Goal: Find specific page/section: Find specific page/section

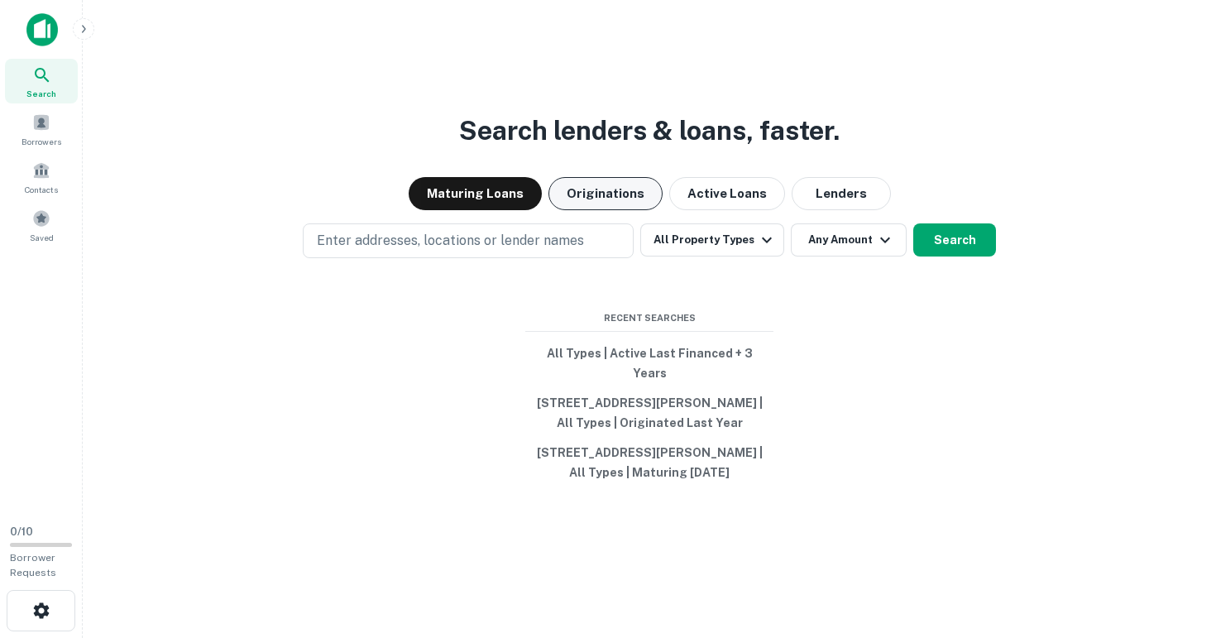
click at [591, 195] on button "Originations" at bounding box center [605, 193] width 114 height 33
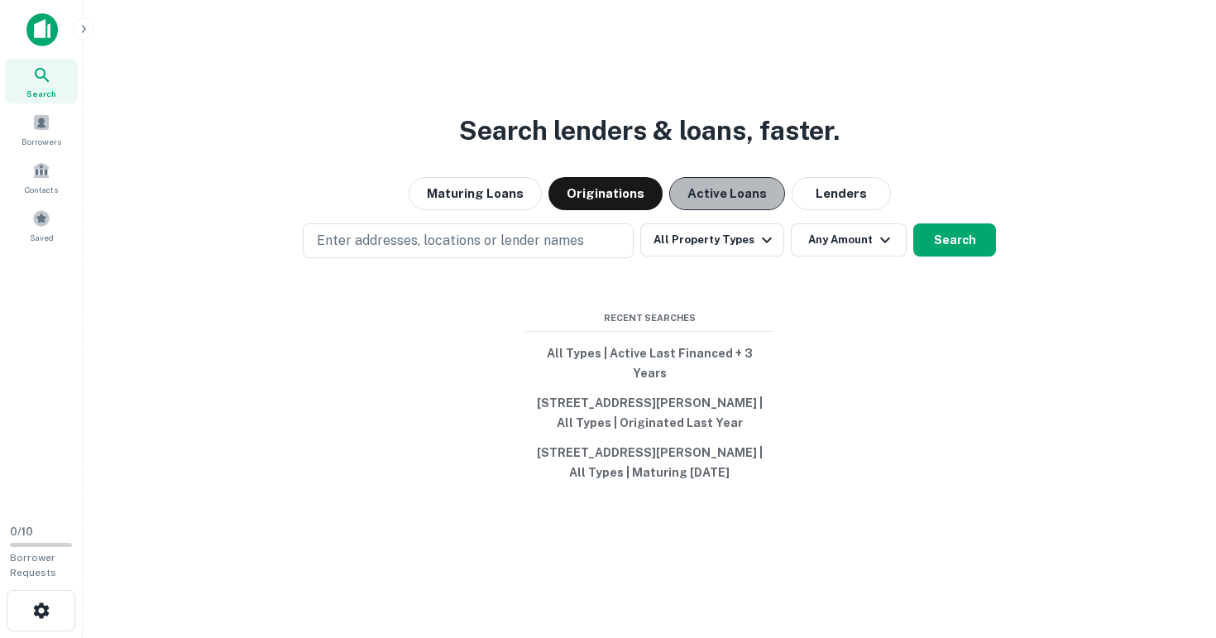
click at [725, 199] on button "Active Loans" at bounding box center [727, 193] width 116 height 33
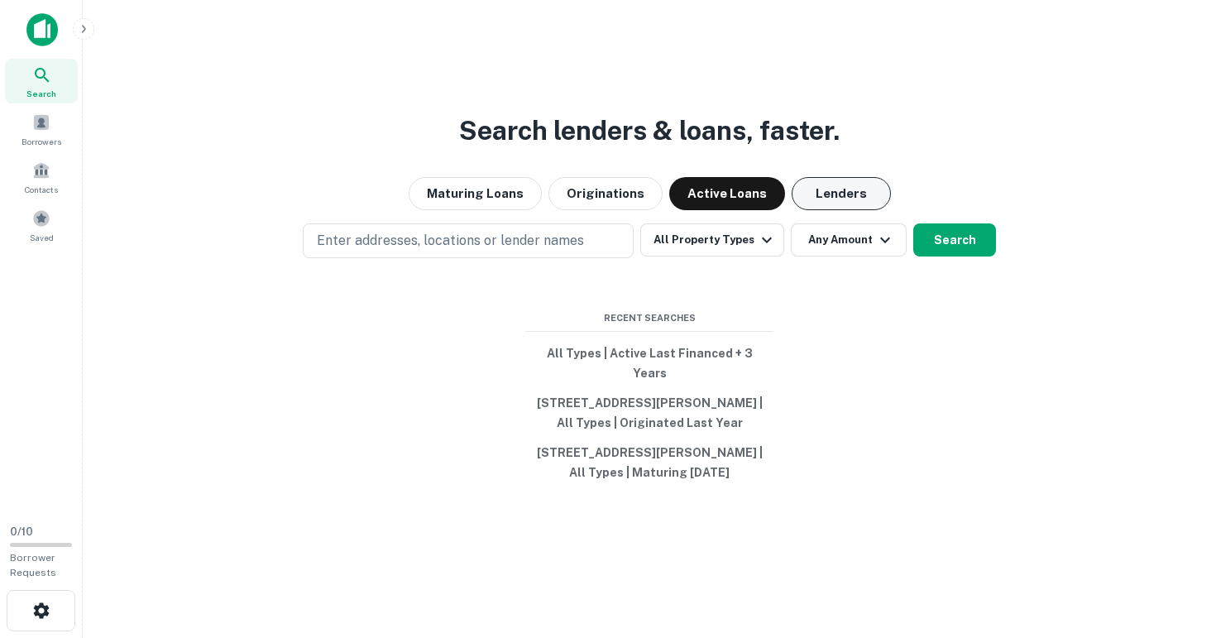
click at [815, 200] on button "Lenders" at bounding box center [840, 193] width 99 height 33
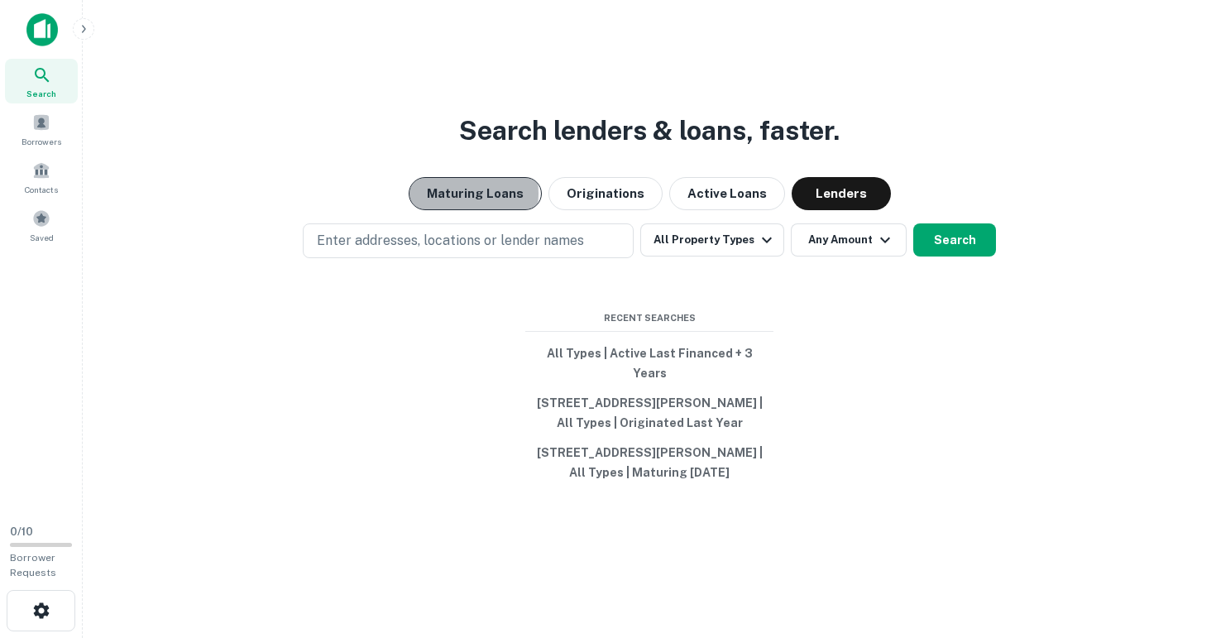
click at [469, 203] on button "Maturing Loans" at bounding box center [475, 193] width 133 height 33
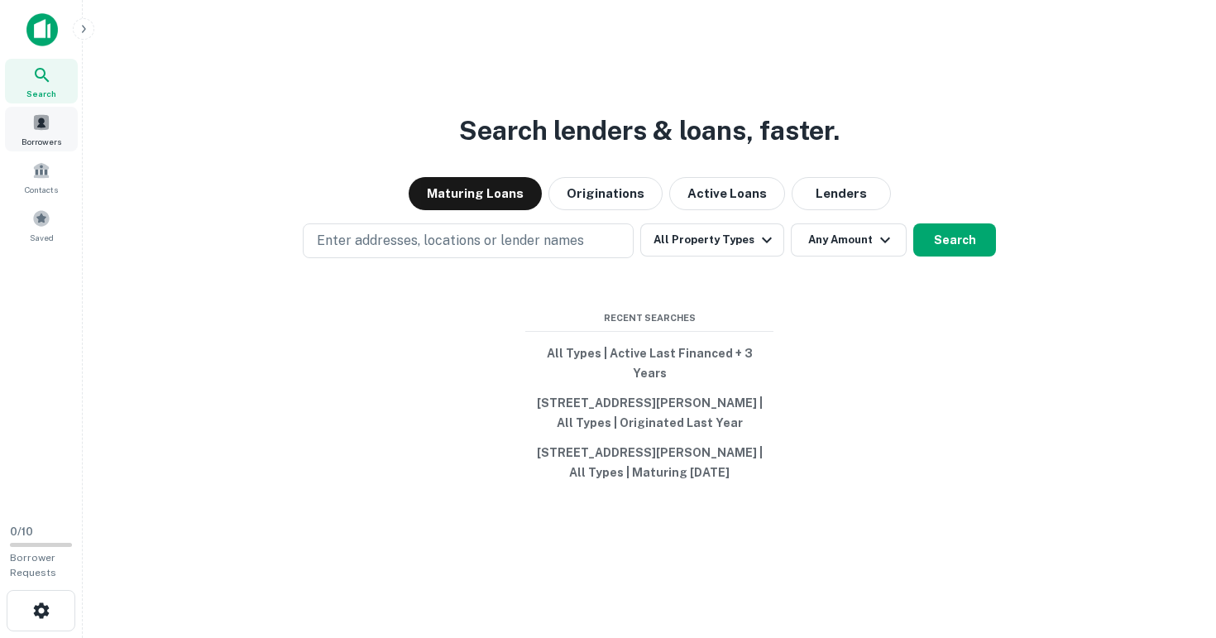
click at [46, 136] on span "Borrowers" at bounding box center [42, 141] width 40 height 13
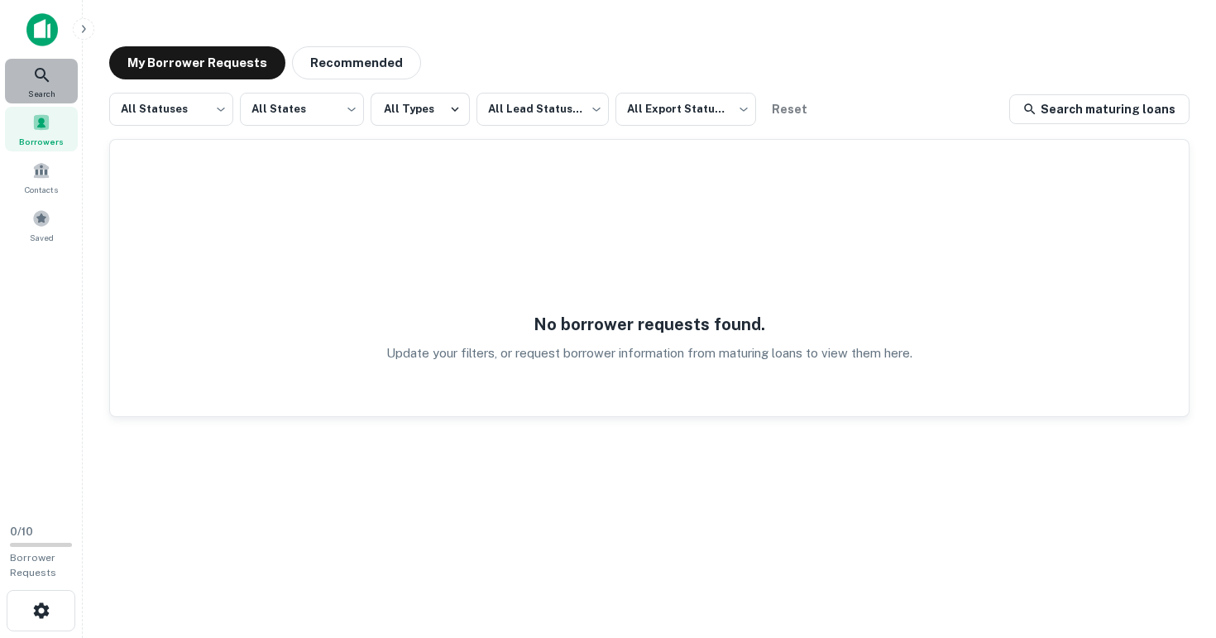
click at [35, 78] on icon at bounding box center [42, 75] width 20 height 20
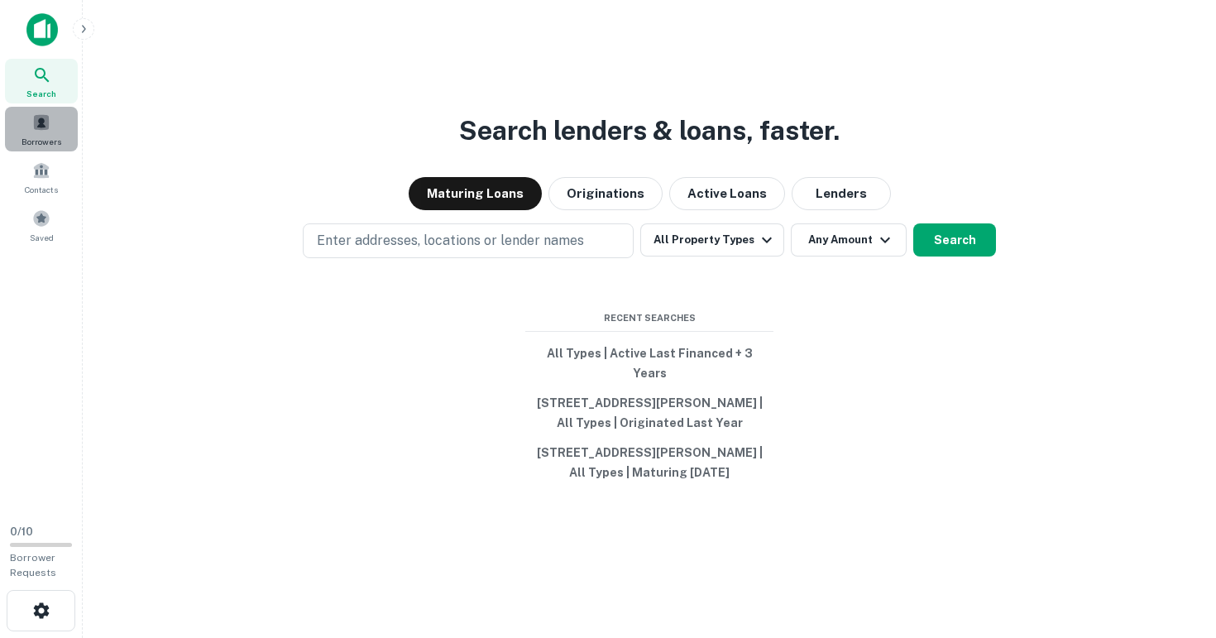
click at [56, 136] on span "Borrowers" at bounding box center [42, 141] width 40 height 13
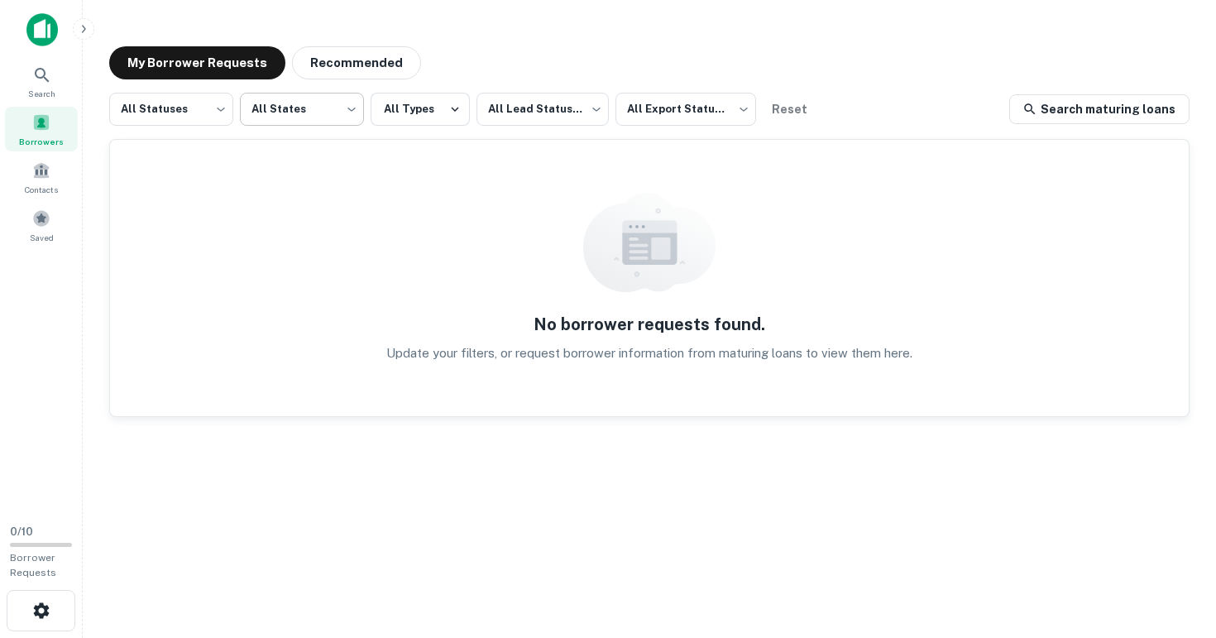
click at [320, 105] on body "Search Borrowers Contacts Saved 0 / 10 Borrower Requests My Borrower Requests R…" at bounding box center [608, 319] width 1216 height 638
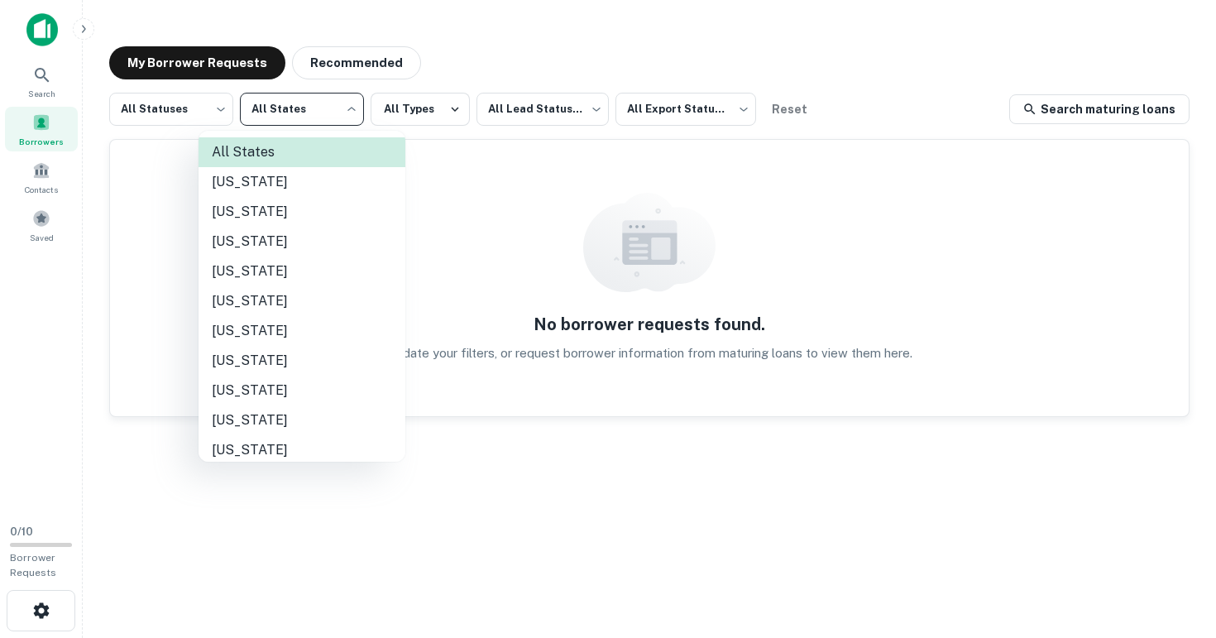
click at [563, 50] on div at bounding box center [608, 319] width 1216 height 638
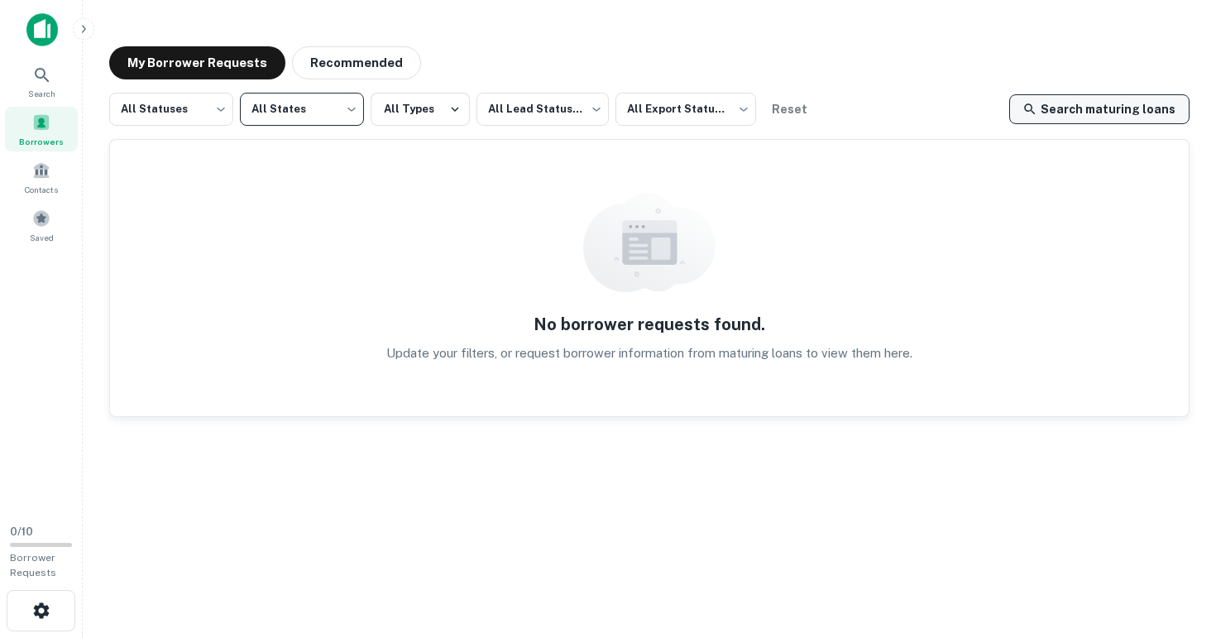
click at [1072, 104] on link "Search maturing loans" at bounding box center [1099, 109] width 180 height 30
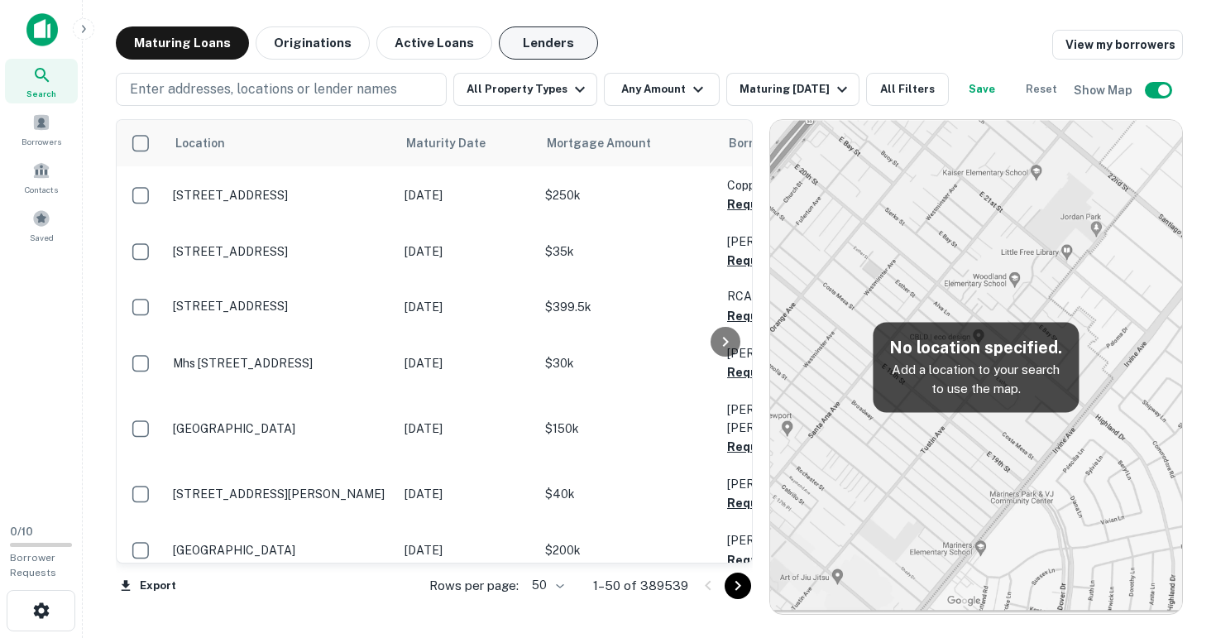
click at [538, 39] on button "Lenders" at bounding box center [548, 42] width 99 height 33
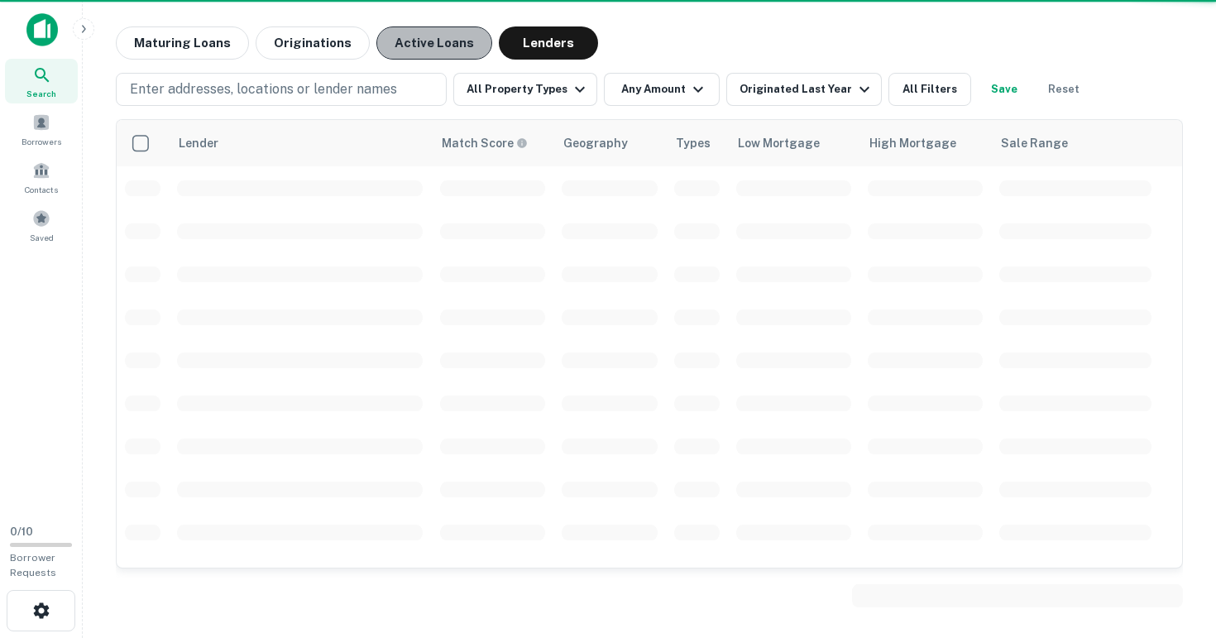
click at [428, 41] on button "Active Loans" at bounding box center [434, 42] width 116 height 33
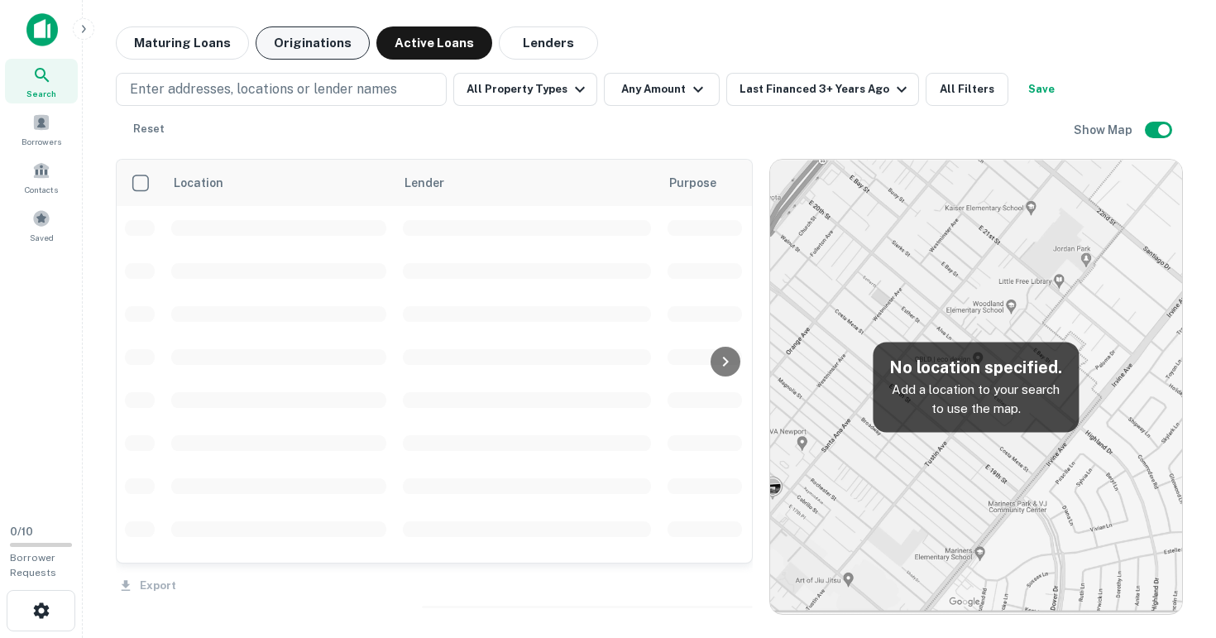
click at [308, 45] on button "Originations" at bounding box center [313, 42] width 114 height 33
